Goal: Find specific page/section: Find specific page/section

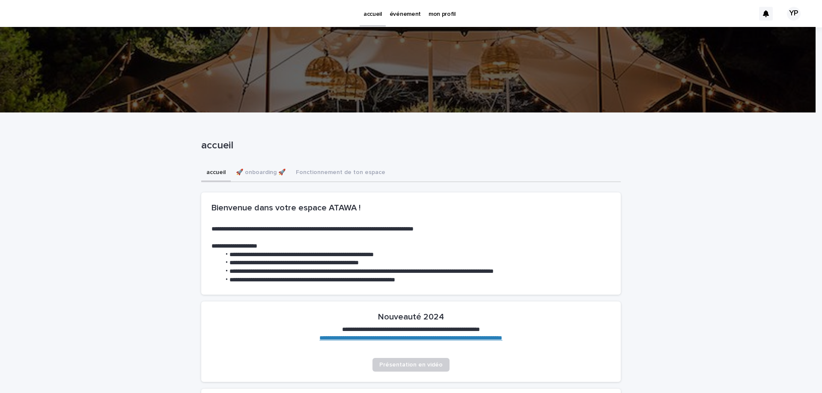
click at [445, 9] on p "mon profil" at bounding box center [441, 9] width 27 height 18
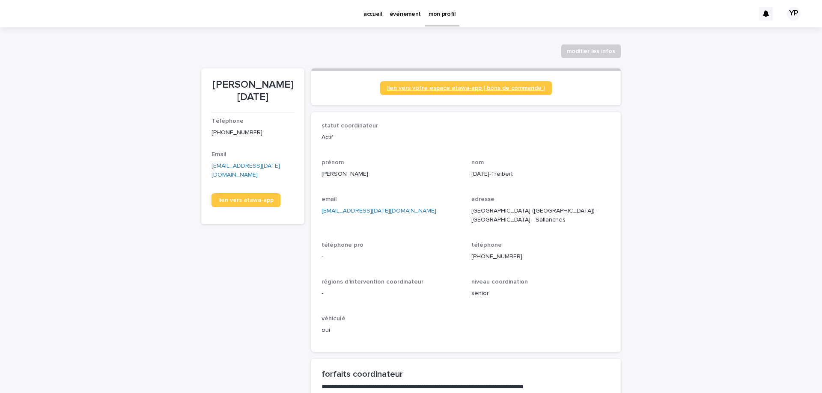
click at [498, 88] on span "lien vers votre espace atawa-app ( bons de commande )" at bounding box center [466, 88] width 158 height 6
click at [407, 10] on p "événement" at bounding box center [404, 9] width 31 height 18
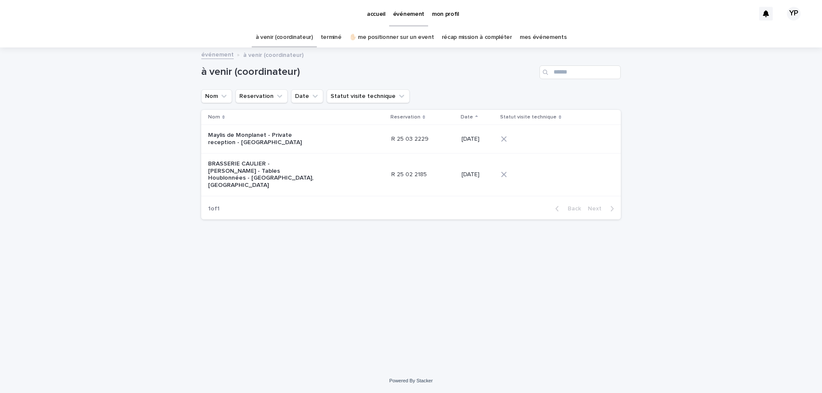
click at [250, 170] on p "BRASSERIE CAULIER - [PERSON_NAME] - Tables Houblonnées - [GEOGRAPHIC_DATA], [GE…" at bounding box center [261, 175] width 107 height 29
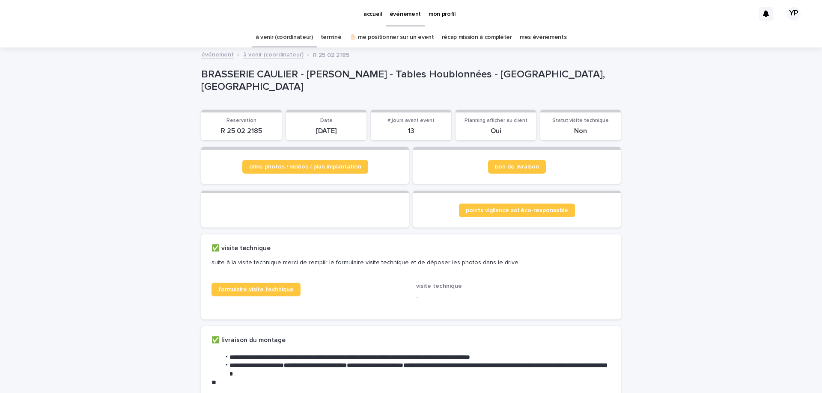
click at [280, 293] on span "formulaire visite technique" at bounding box center [255, 290] width 75 height 6
